Goal: Task Accomplishment & Management: Manage account settings

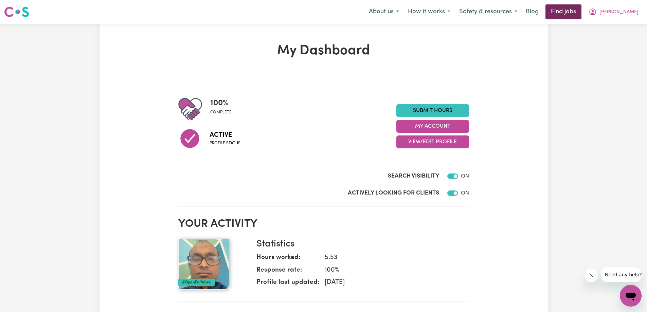
click at [577, 13] on link "Find jobs" at bounding box center [563, 11] width 36 height 15
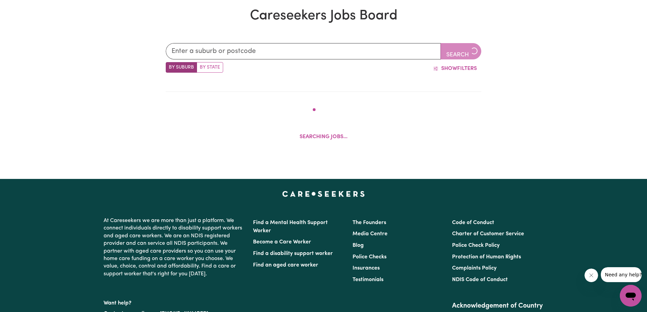
scroll to position [210, 0]
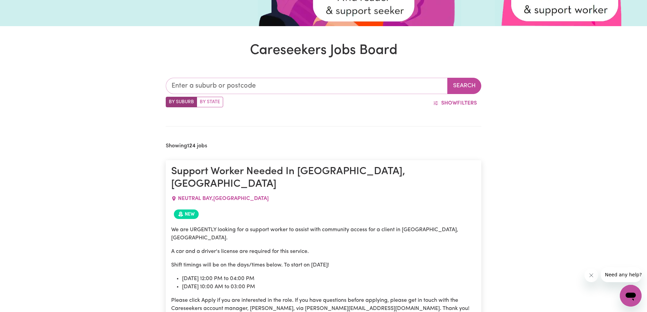
click at [208, 86] on input "text" at bounding box center [307, 86] width 282 height 16
type input "cam"
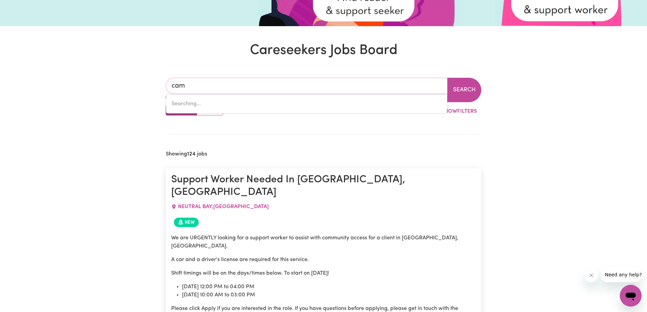
type input "camBALLIN, [GEOGRAPHIC_DATA], 6728"
type input "camp"
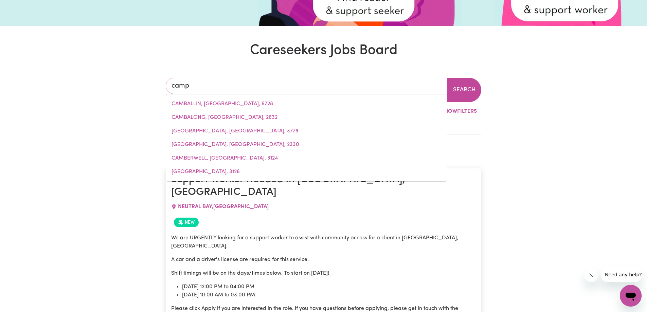
type input "[GEOGRAPHIC_DATA], [GEOGRAPHIC_DATA], 4385"
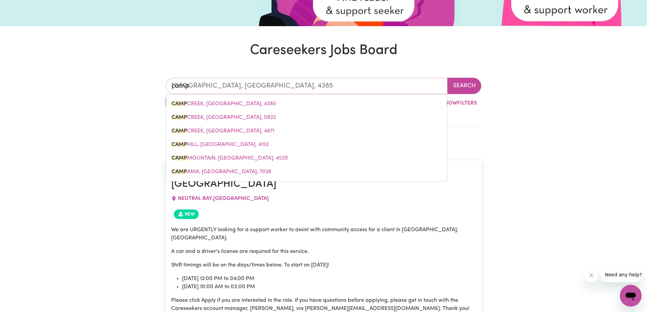
type input "campb"
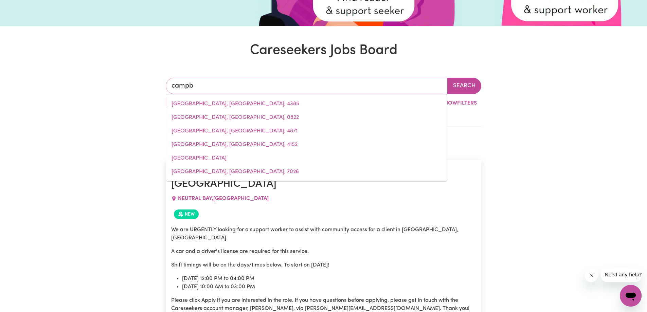
type input "campbe"
type input "[PERSON_NAME], [GEOGRAPHIC_DATA], 2612"
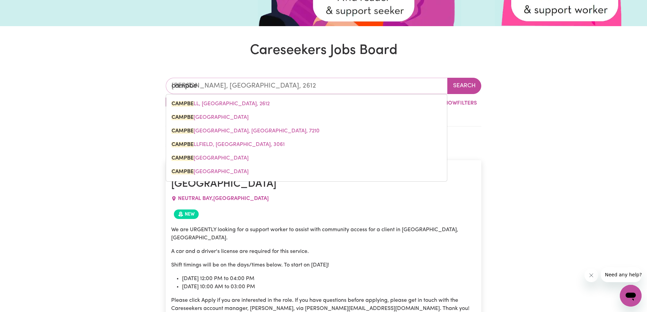
type input "[PERSON_NAME]"
type input "[PERSON_NAME], [GEOGRAPHIC_DATA], 2612"
type input "[PERSON_NAME]"
type input "[PERSON_NAME], [GEOGRAPHIC_DATA], 2612"
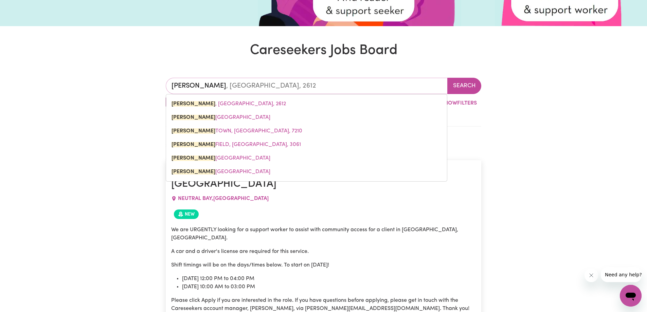
type input "campbellt"
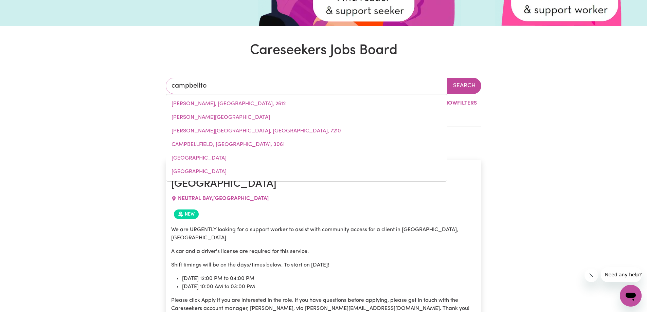
type input "campbelltow"
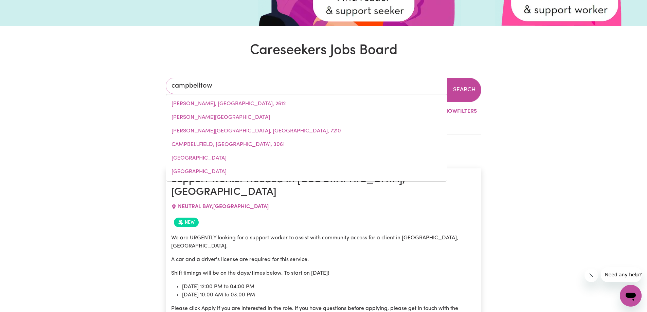
type input "campbelltowN, [GEOGRAPHIC_DATA], 2560"
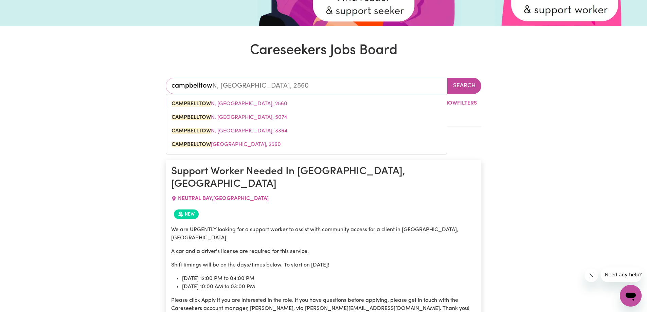
type input "campbelltown"
type input "[GEOGRAPHIC_DATA], [GEOGRAPHIC_DATA], 2560"
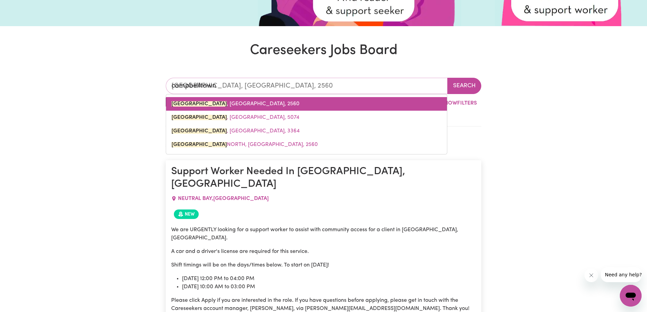
click at [247, 102] on span "[GEOGRAPHIC_DATA] , [GEOGRAPHIC_DATA], 2560" at bounding box center [236, 103] width 128 height 5
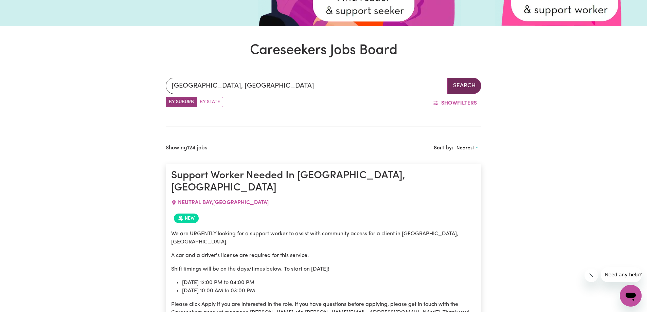
click at [468, 88] on button "Search" at bounding box center [464, 86] width 34 height 16
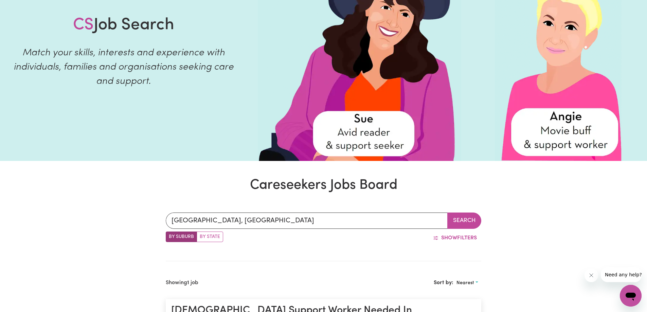
scroll to position [74, 0]
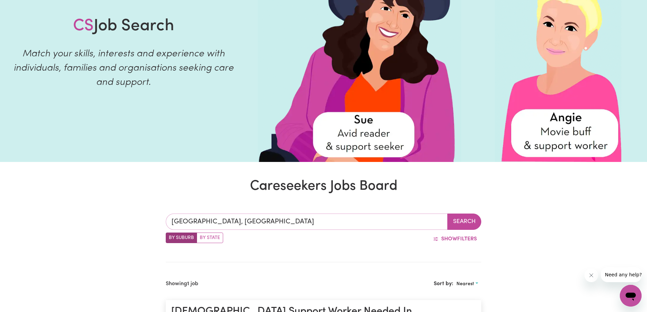
type input "[GEOGRAPHIC_DATA], [GEOGRAPHIC_DATA], 2560"
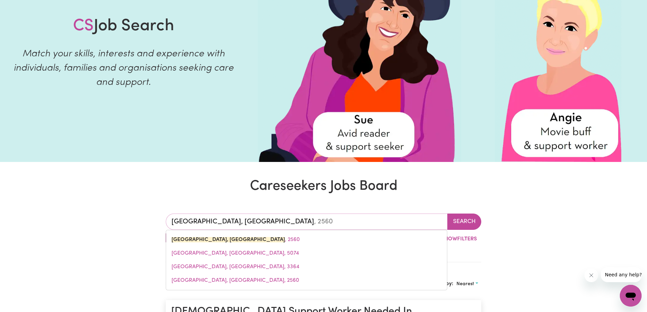
drag, startPoint x: 283, startPoint y: 220, endPoint x: 156, endPoint y: 229, distance: 127.3
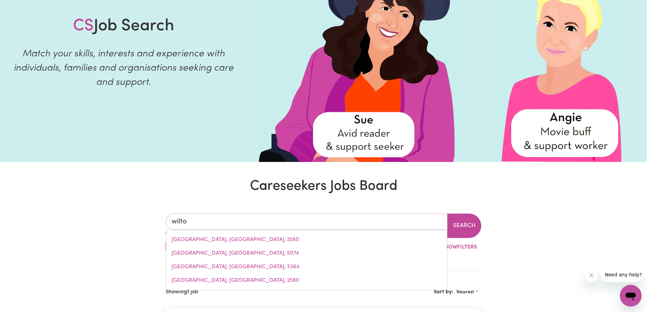
type input "wilton"
type input "[GEOGRAPHIC_DATA], [GEOGRAPHIC_DATA], 2571"
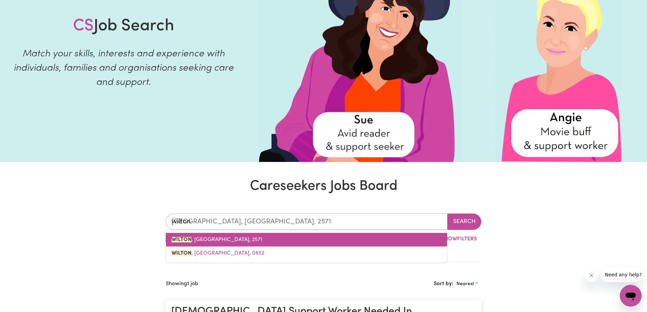
click at [244, 243] on link "[GEOGRAPHIC_DATA] , [GEOGRAPHIC_DATA], 2571" at bounding box center [306, 240] width 281 height 14
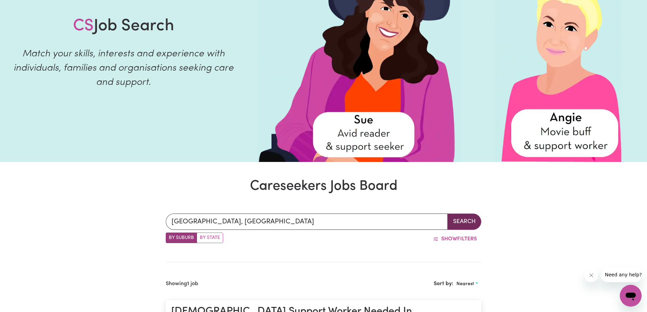
click at [451, 222] on button "Search" at bounding box center [464, 222] width 34 height 16
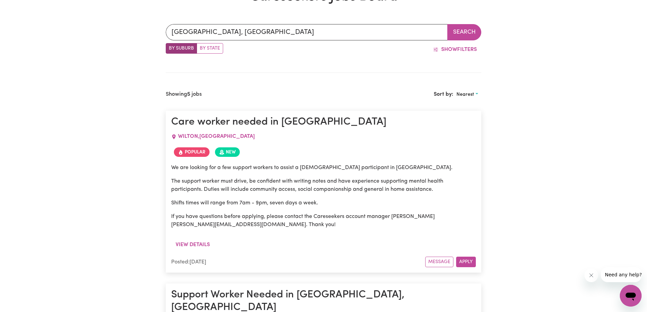
scroll to position [278, 0]
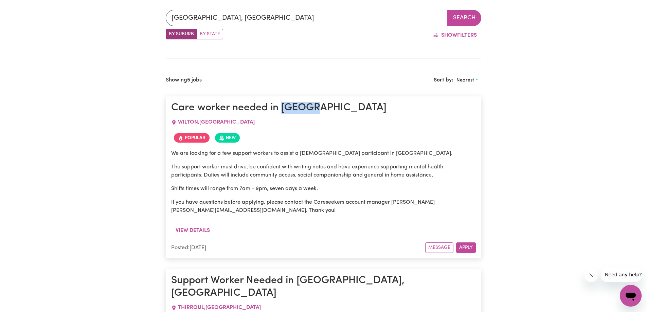
drag, startPoint x: 310, startPoint y: 108, endPoint x: 285, endPoint y: 113, distance: 25.9
click at [285, 113] on h1 "Care worker needed in [GEOGRAPHIC_DATA]" at bounding box center [323, 108] width 305 height 12
copy h1 "Wilton"
click at [464, 249] on button "Apply" at bounding box center [466, 248] width 20 height 11
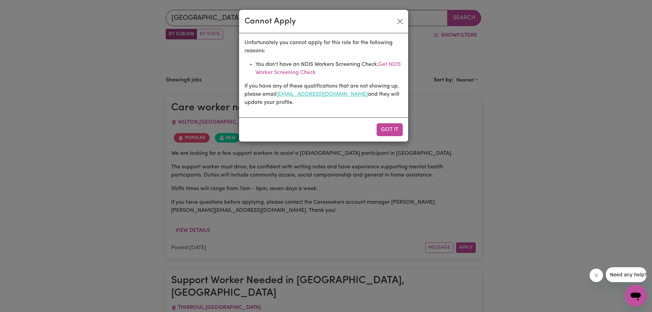
click at [294, 94] on link "[EMAIL_ADDRESS][DOMAIN_NAME]" at bounding box center [321, 94] width 91 height 5
click at [400, 22] on button "Close" at bounding box center [400, 21] width 11 height 11
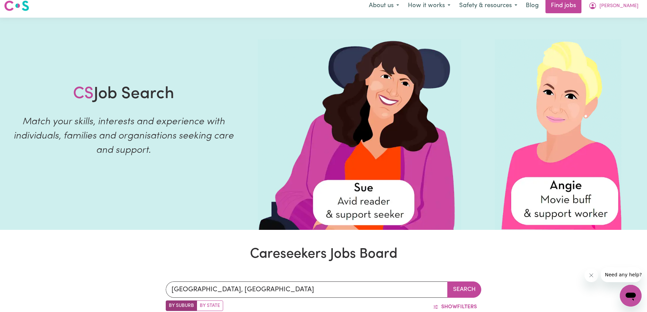
scroll to position [0, 0]
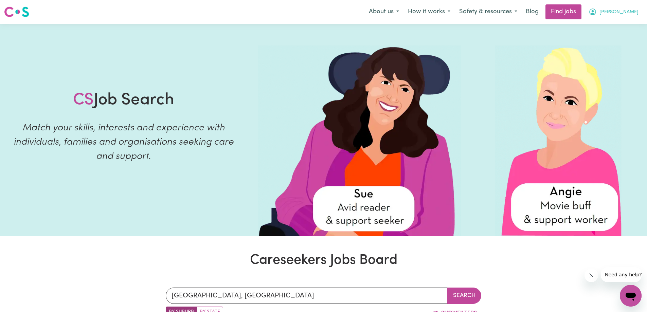
click at [617, 11] on span "[PERSON_NAME]" at bounding box center [618, 11] width 39 height 7
click at [613, 39] on link "My Dashboard" at bounding box center [616, 39] width 54 height 13
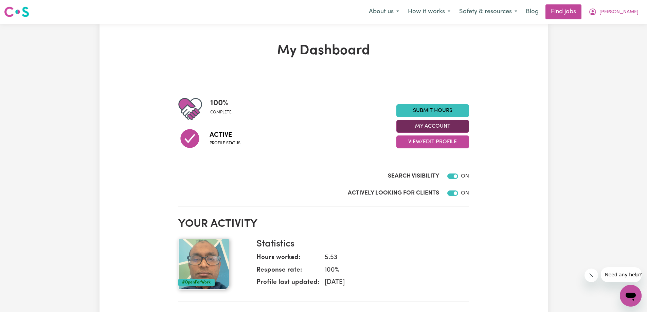
click at [434, 127] on button "My Account" at bounding box center [432, 126] width 73 height 13
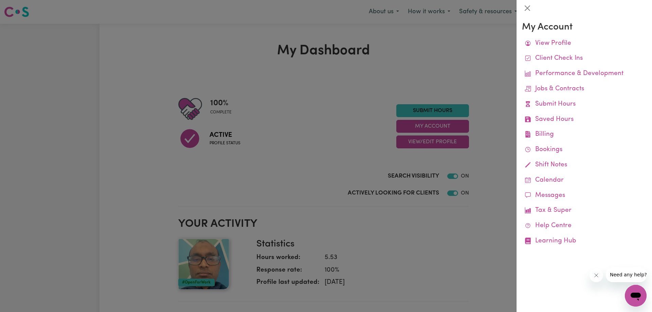
click at [425, 143] on div at bounding box center [326, 156] width 652 height 312
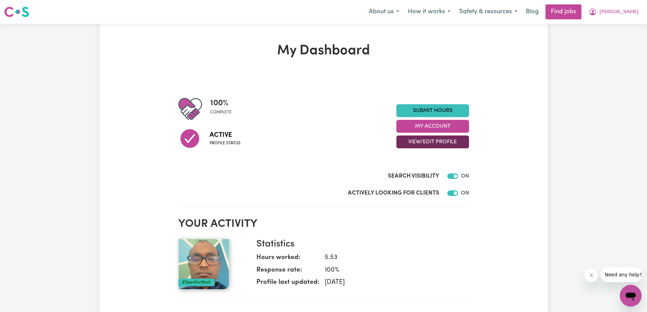
click at [424, 145] on button "View/Edit Profile" at bounding box center [432, 142] width 73 height 13
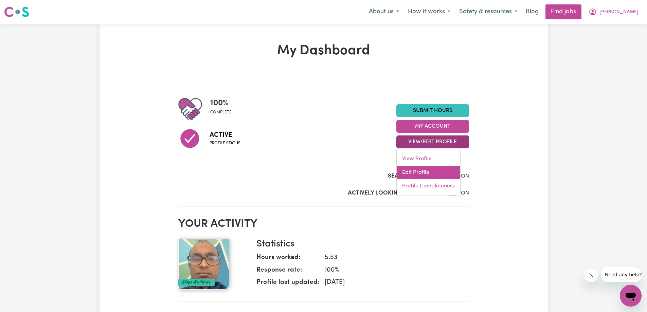
click at [422, 175] on link "Edit Profile" at bounding box center [429, 173] width 64 height 14
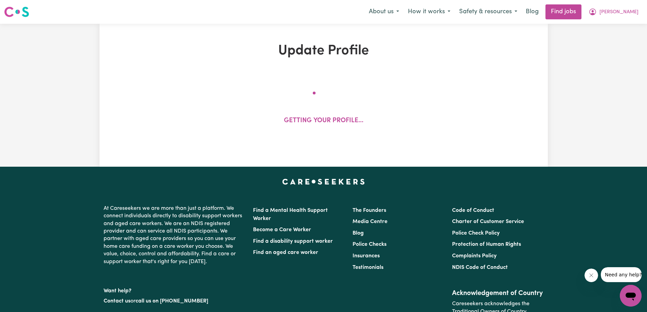
select select "[DEMOGRAPHIC_DATA]"
select select "[DEMOGRAPHIC_DATA] Citizen"
select select "Studying a healthcare related degree or qualification"
select select "40"
select select "60"
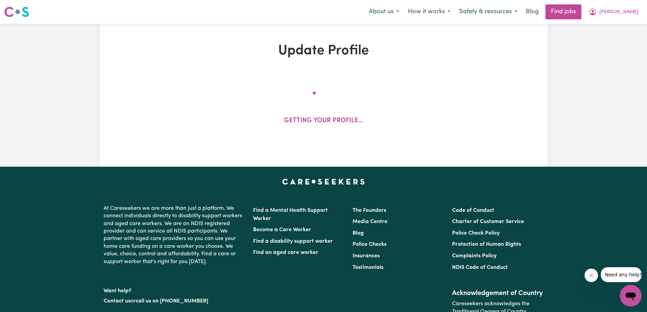
select select "60"
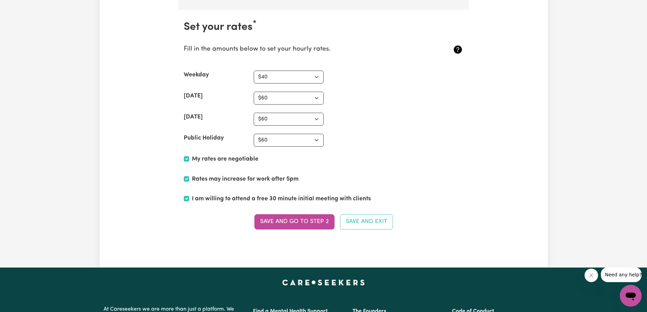
scroll to position [1664, 0]
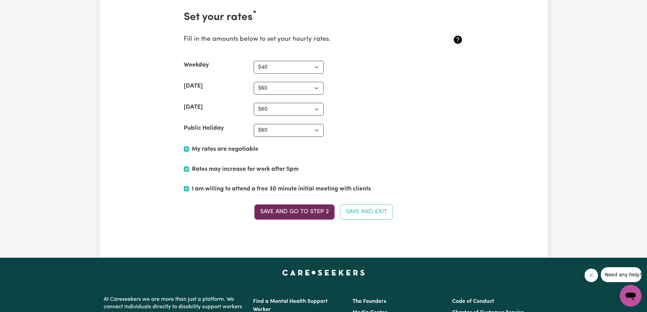
click at [301, 214] on button "Save and go to Step 2" at bounding box center [294, 211] width 80 height 15
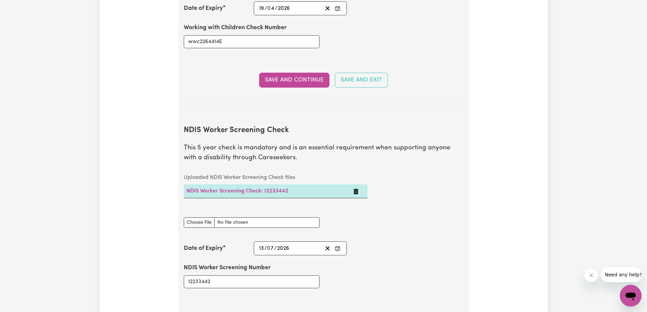
scroll to position [815, 0]
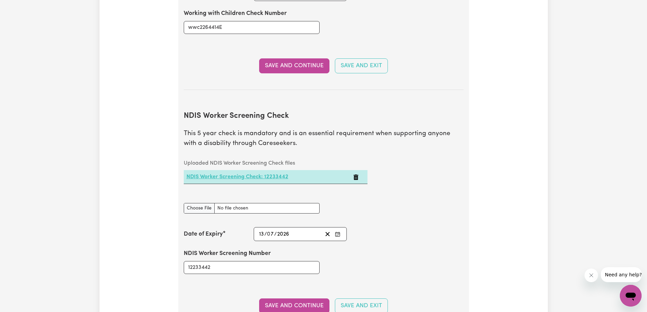
click at [252, 174] on link "NDIS Worker Screening Check: 12233442" at bounding box center [237, 176] width 102 height 5
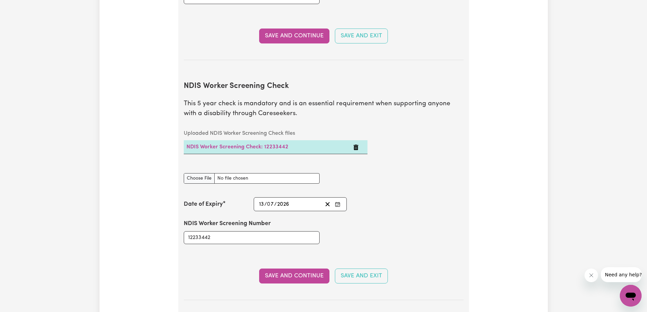
scroll to position [849, 0]
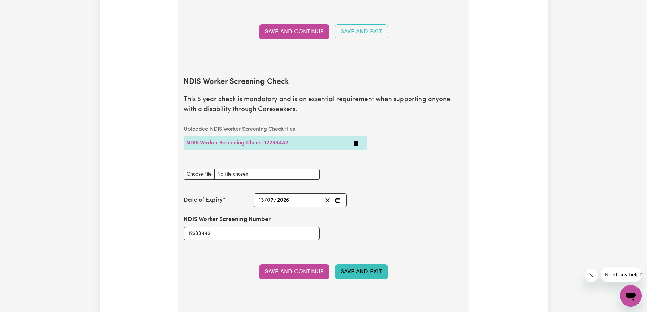
click at [373, 266] on button "Save and Exit" at bounding box center [361, 272] width 53 height 15
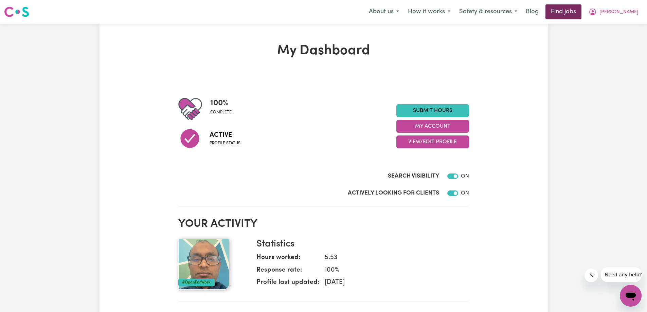
click at [576, 11] on link "Find jobs" at bounding box center [563, 11] width 36 height 15
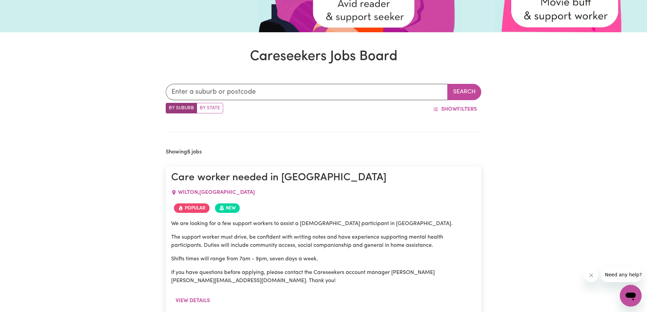
scroll to position [238, 0]
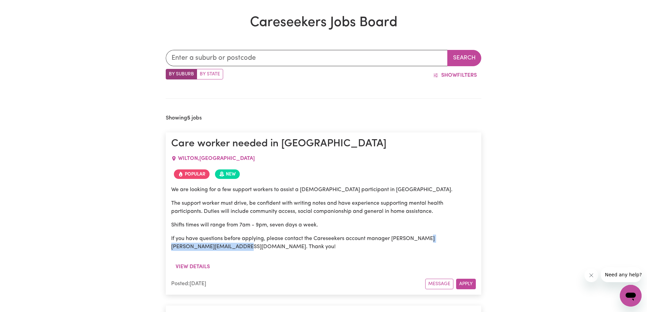
drag, startPoint x: 247, startPoint y: 247, endPoint x: 173, endPoint y: 248, distance: 74.0
click at [173, 248] on p "If you have questions before applying, please contact the Careseekers account m…" at bounding box center [323, 243] width 305 height 16
copy p "[PERSON_NAME][EMAIL_ADDRESS][DOMAIN_NAME]."
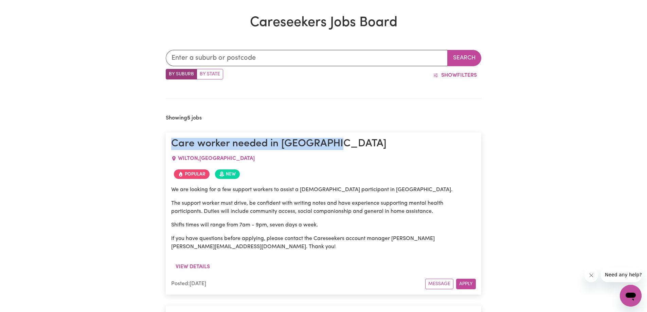
drag, startPoint x: 341, startPoint y: 144, endPoint x: 175, endPoint y: 144, distance: 165.7
click at [175, 144] on h1 "Care worker needed in [GEOGRAPHIC_DATA]" at bounding box center [323, 144] width 305 height 12
copy h1 "are worker needed in [GEOGRAPHIC_DATA]"
